Goal: Task Accomplishment & Management: Manage account settings

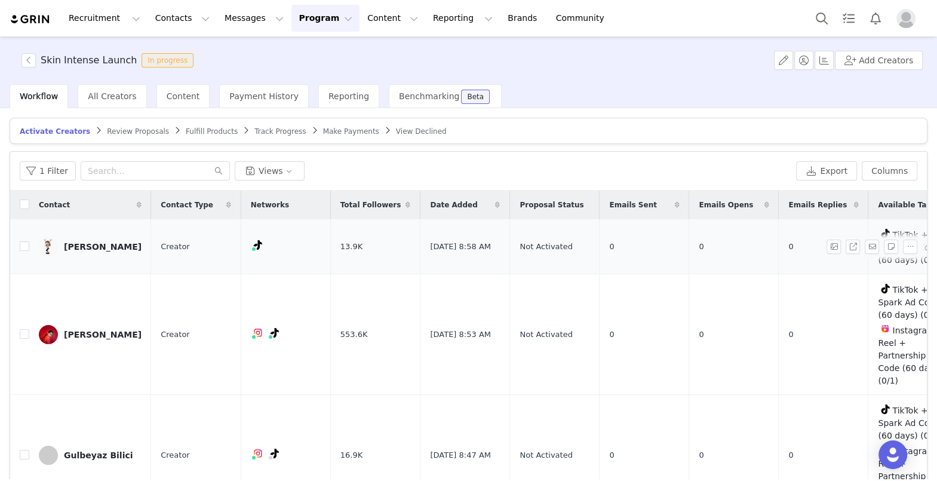
scroll to position [0, 156]
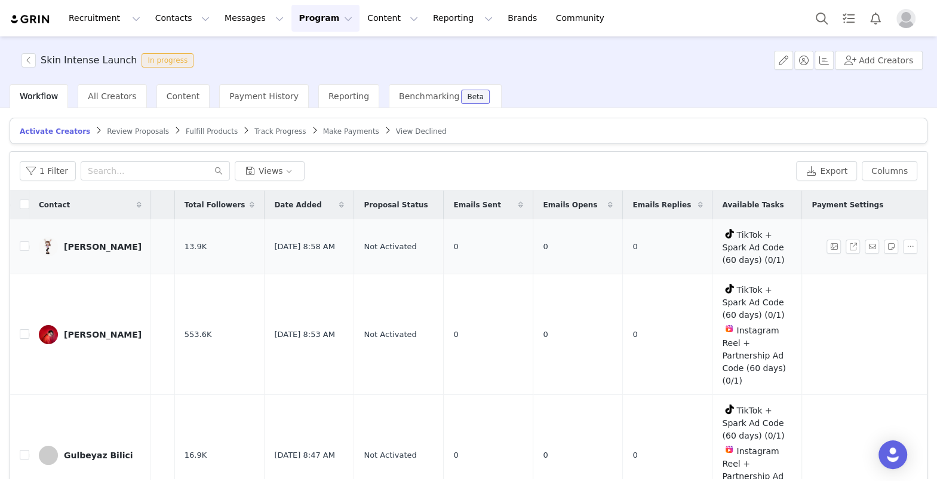
click at [79, 243] on div "[PERSON_NAME]" at bounding box center [103, 247] width 78 height 10
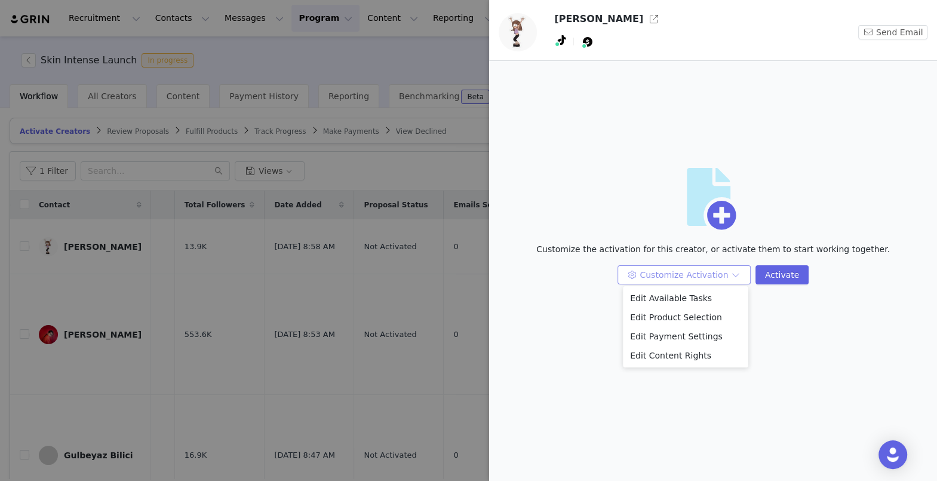
click at [644, 278] on button "Customize Activation" at bounding box center [684, 274] width 133 height 19
click at [638, 337] on li "Edit Payment Settings" at bounding box center [685, 336] width 125 height 19
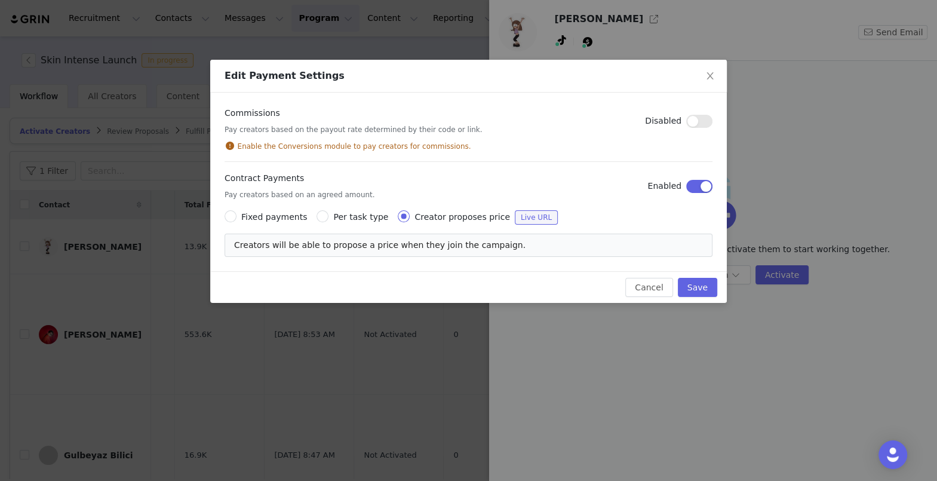
click at [428, 243] on span "Creators will be able to propose a price when they join the campaign." at bounding box center [380, 245] width 292 height 10
click at [519, 216] on span "Live URL" at bounding box center [536, 217] width 43 height 14
click at [410, 216] on input "Creator proposes price Live URL" at bounding box center [404, 216] width 12 height 12
click at [257, 219] on span "Fixed payments" at bounding box center [274, 217] width 66 height 10
click at [237, 219] on input "Fixed payments" at bounding box center [231, 216] width 12 height 12
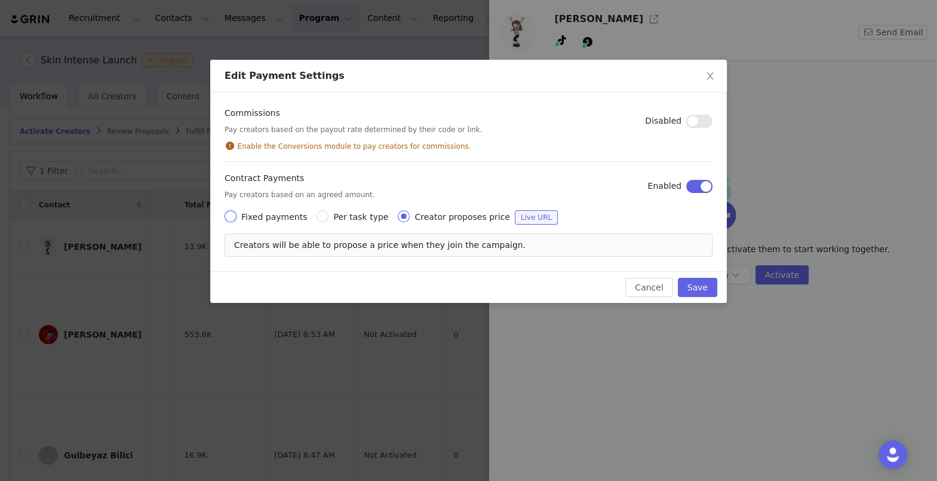
radio input "true"
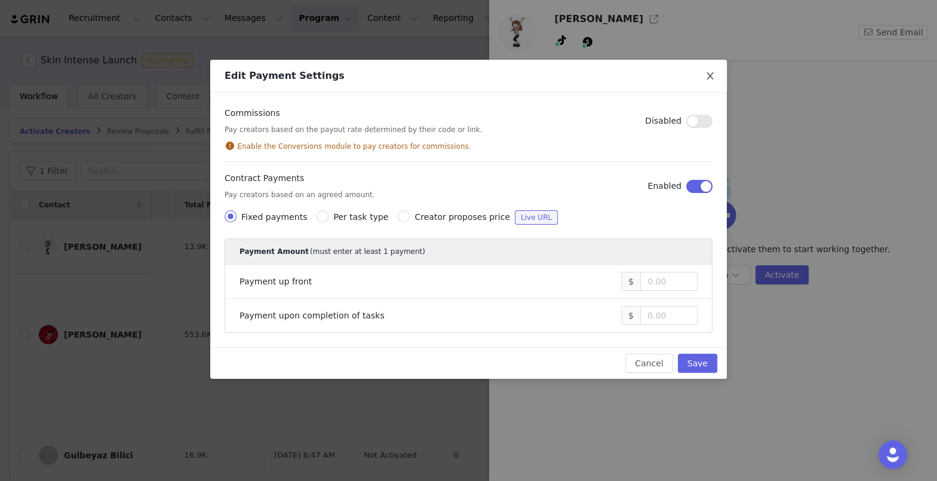
click at [715, 74] on span "Close" at bounding box center [710, 76] width 33 height 33
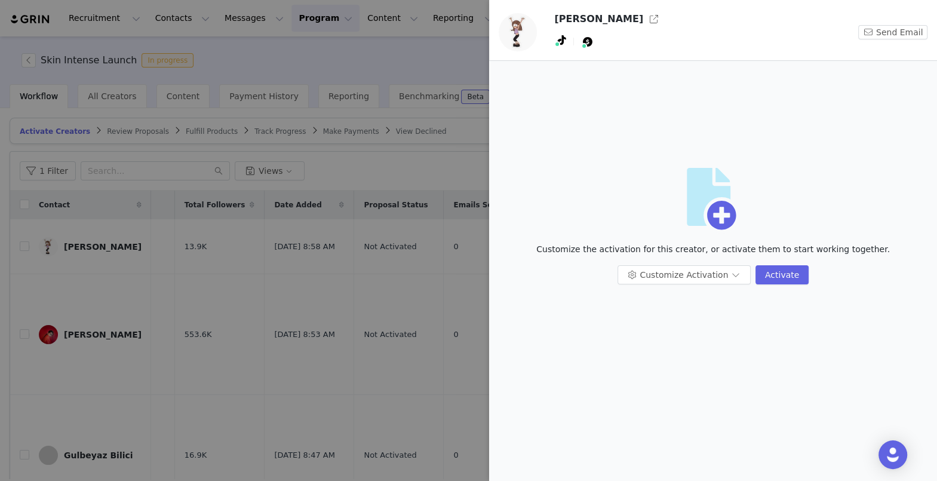
click at [392, 211] on div at bounding box center [468, 240] width 937 height 481
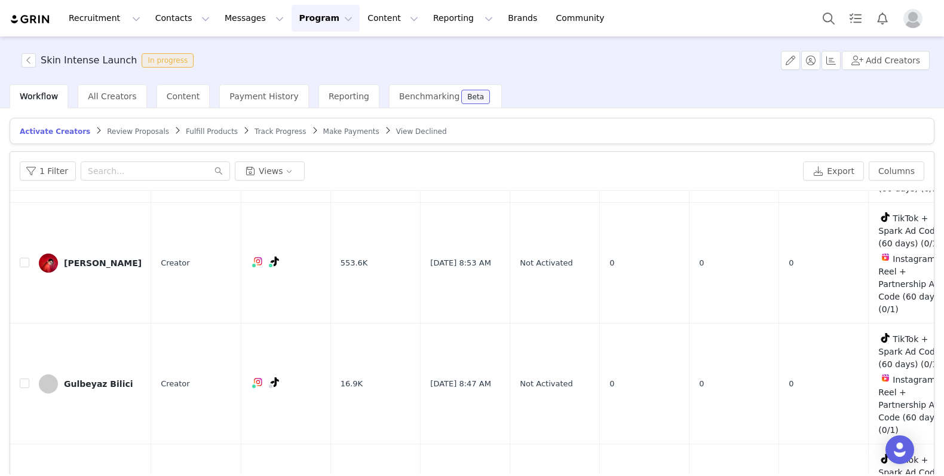
scroll to position [0, 0]
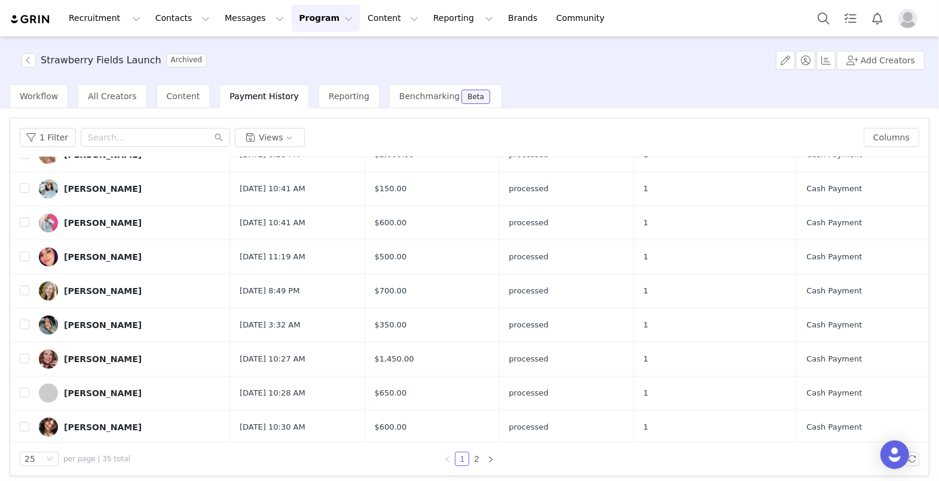
scroll to position [589, 0]
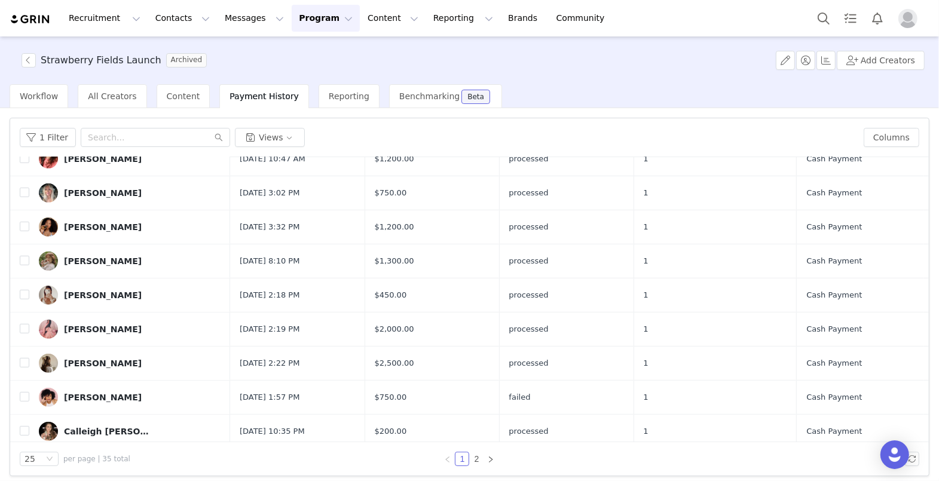
click at [476, 468] on div "25 per page | 35 total 1 2" at bounding box center [469, 458] width 918 height 33
click at [478, 462] on link "2" at bounding box center [476, 458] width 13 height 13
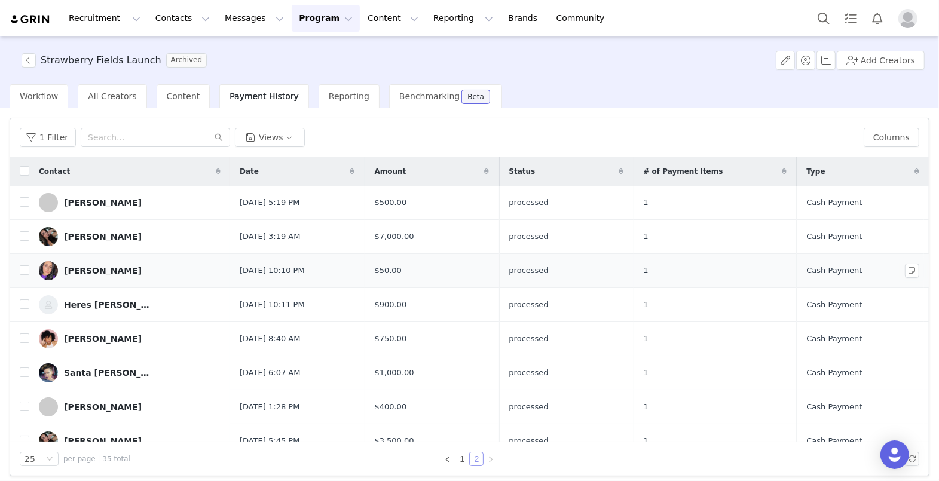
scroll to position [81, 0]
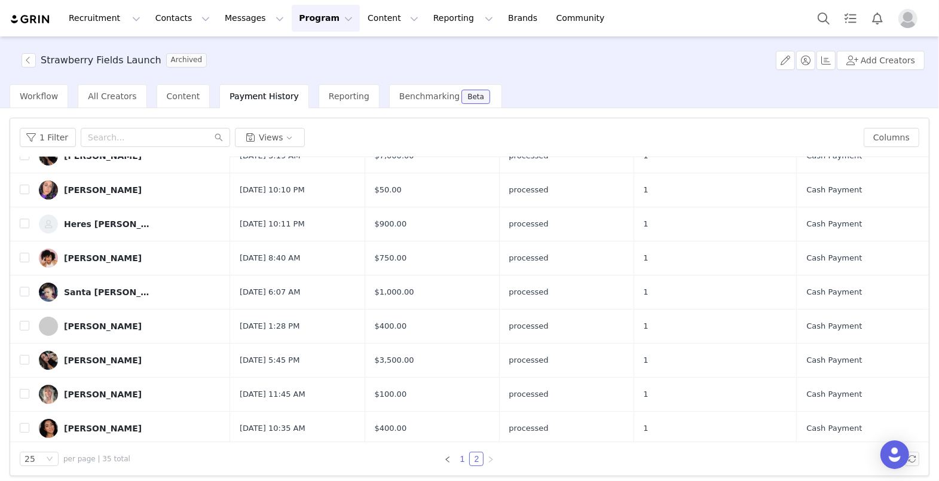
click at [465, 456] on link "1" at bounding box center [461, 458] width 13 height 13
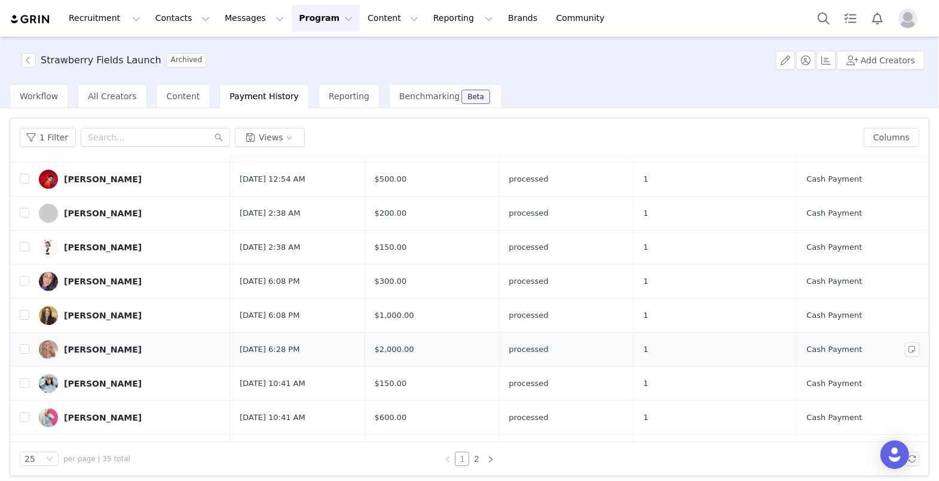
scroll to position [0, 0]
